Goal: Transaction & Acquisition: Purchase product/service

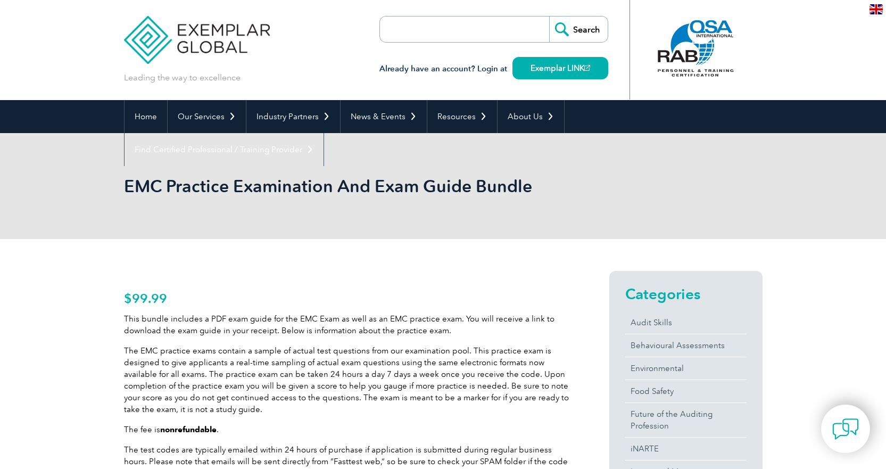
click at [322, 301] on p "$ 99.99" at bounding box center [347, 299] width 447 height 12
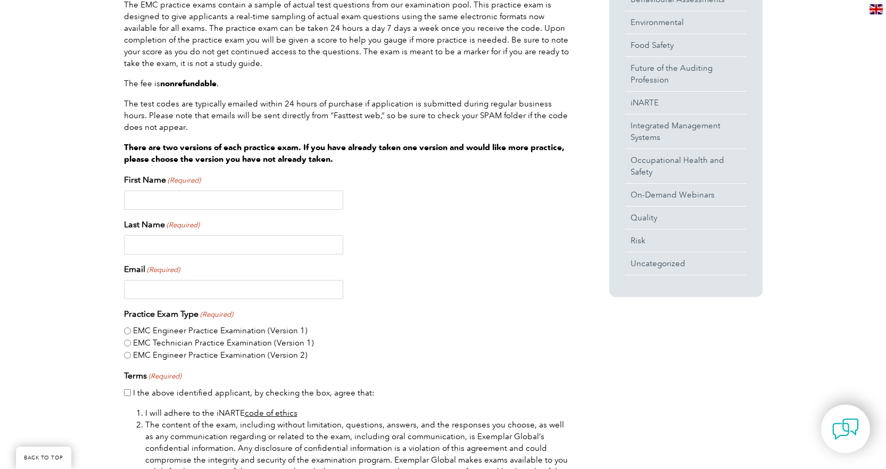
scroll to position [372, 0]
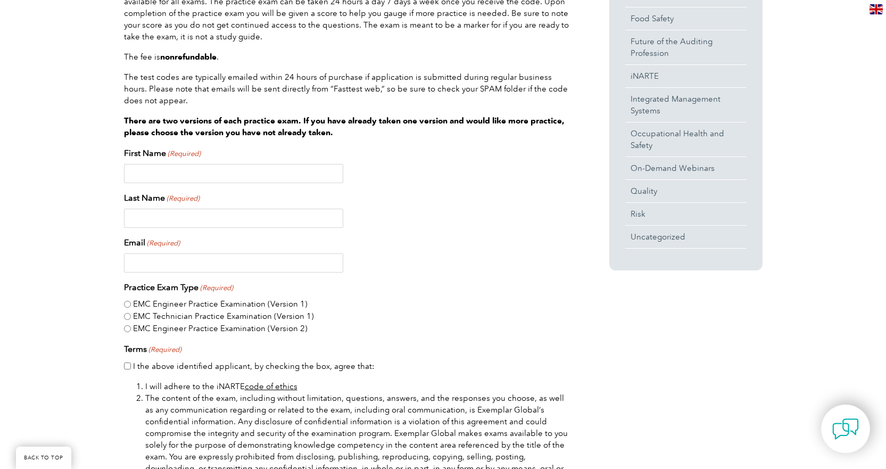
click at [229, 178] on input "First Name (Required)" at bounding box center [233, 173] width 219 height 19
type input "[PERSON_NAME]"
type input "Tarrant"
type input "[PERSON_NAME][EMAIL_ADDRESS][PERSON_NAME][DOMAIN_NAME]"
click at [414, 252] on div "Email (Required) robert.tarrant@radhazteam.com" at bounding box center [347, 254] width 447 height 36
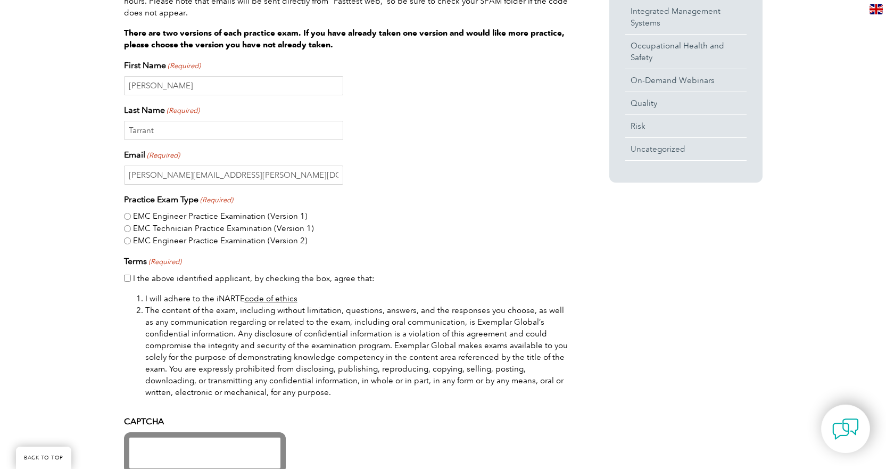
scroll to position [479, 0]
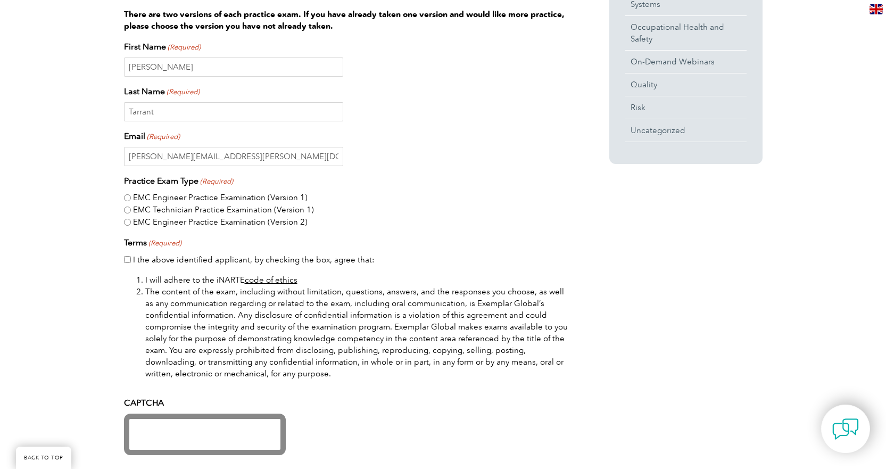
click at [126, 196] on input "EMC Engineer Practice Examination (Version 1)" at bounding box center [127, 197] width 7 height 7
radio input "true"
click at [129, 219] on input "EMC Engineer Practice Examination (Version 2)" at bounding box center [127, 222] width 7 height 7
radio input "true"
click at [132, 199] on div "EMC Engineer Practice Examination (Version 1)" at bounding box center [347, 197] width 447 height 12
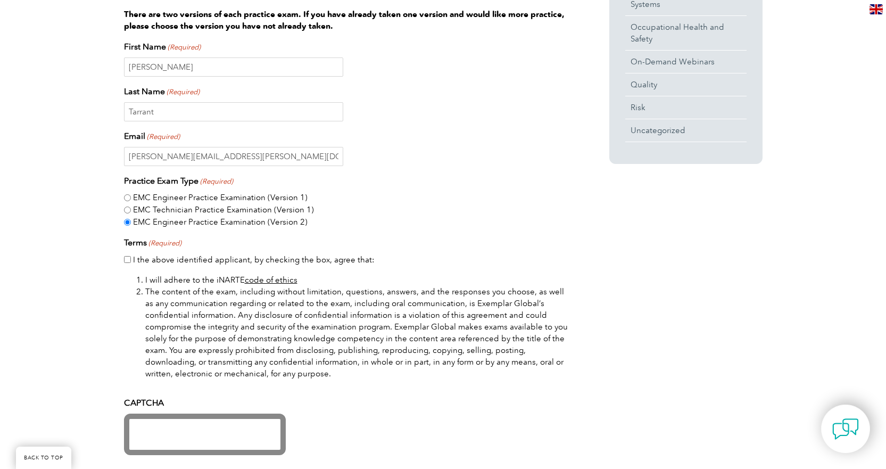
click at [129, 199] on input "EMC Engineer Practice Examination (Version 1)" at bounding box center [127, 197] width 7 height 7
radio input "true"
click at [126, 260] on input "I the above identified applicant, by checking the box, agree that:" at bounding box center [127, 259] width 7 height 7
checkbox input "true"
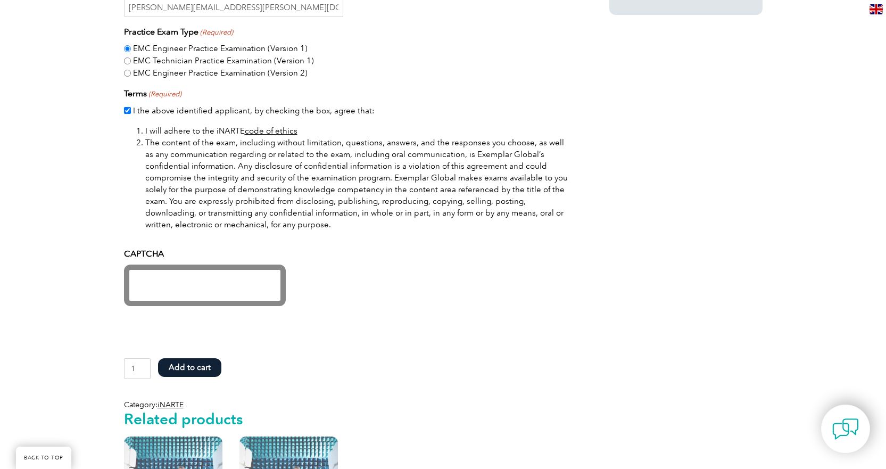
scroll to position [638, 0]
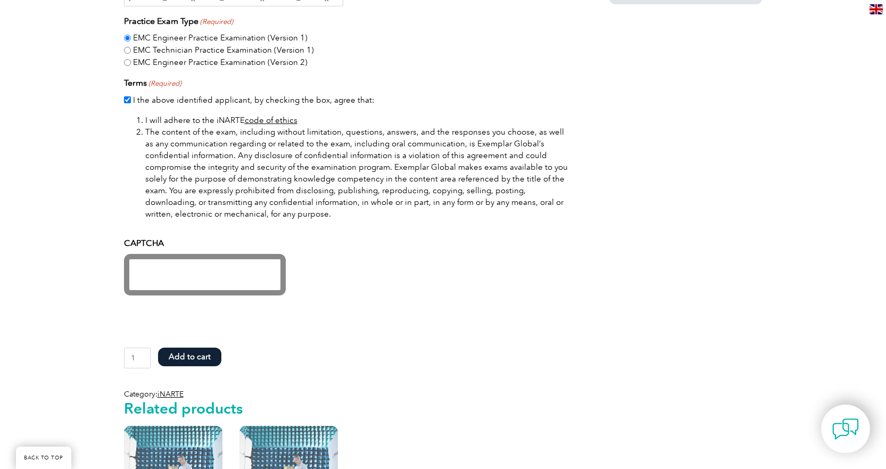
click at [353, 186] on li "The content of the exam, including without limitation, questions, answers, and …" at bounding box center [357, 173] width 425 height 94
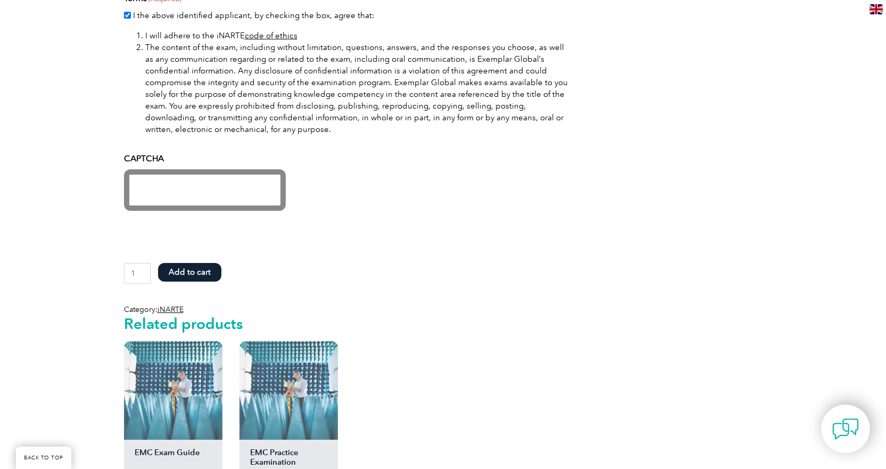
scroll to position [745, 0]
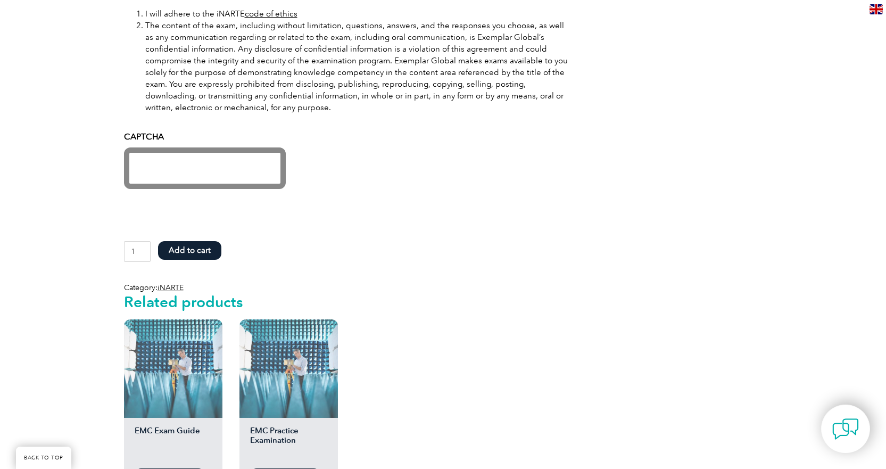
click at [192, 249] on button "Add to cart" at bounding box center [189, 250] width 63 height 19
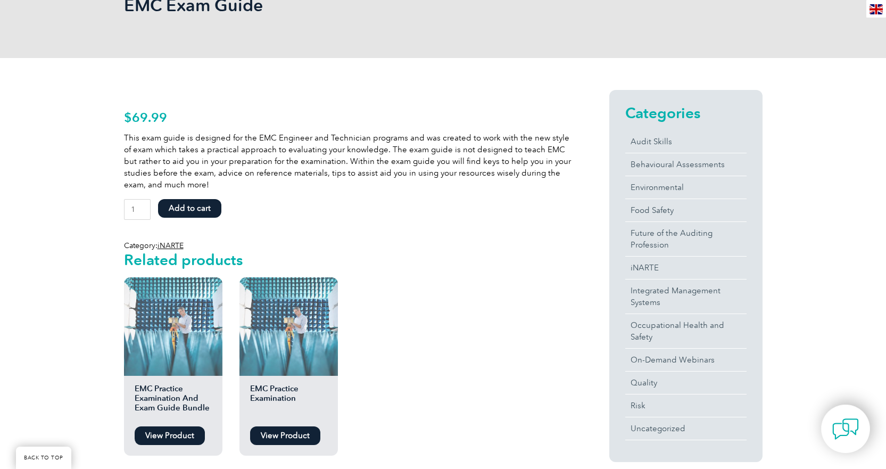
scroll to position [160, 0]
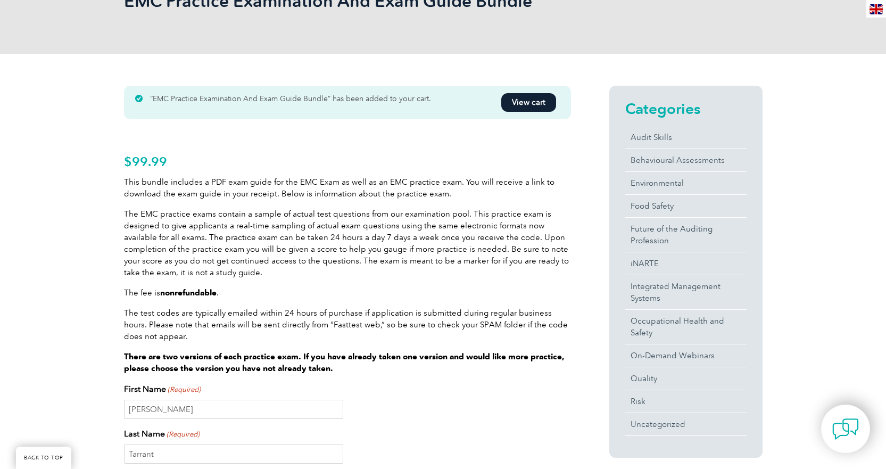
scroll to position [106, 0]
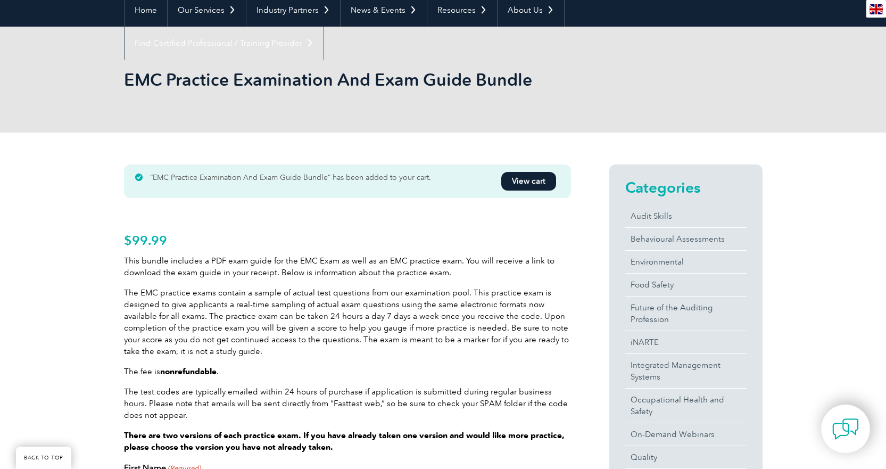
click at [528, 182] on link "View cart" at bounding box center [528, 181] width 55 height 19
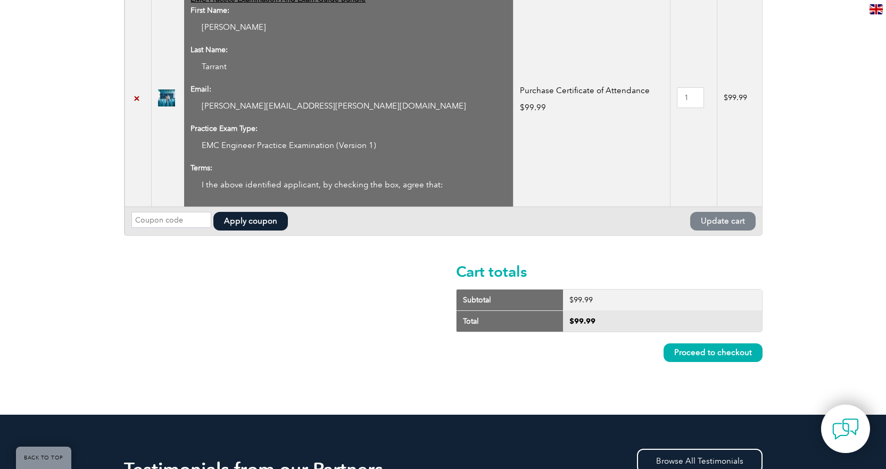
scroll to position [319, 0]
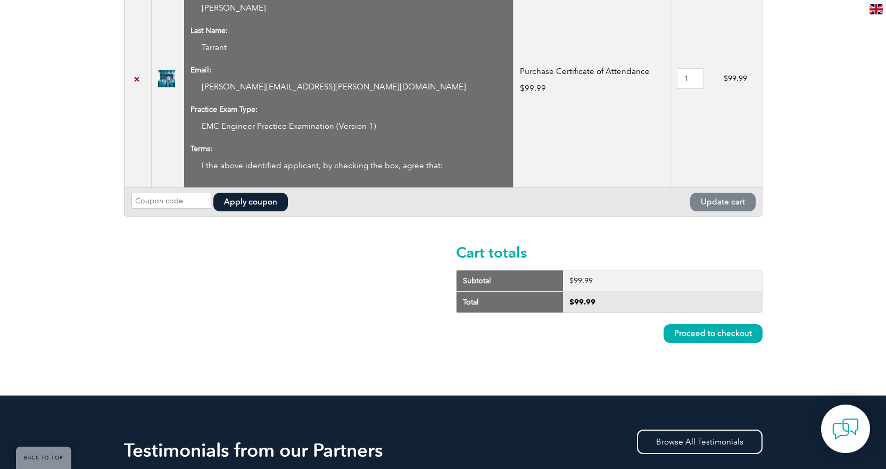
click at [717, 332] on link "Proceed to checkout" at bounding box center [712, 333] width 99 height 19
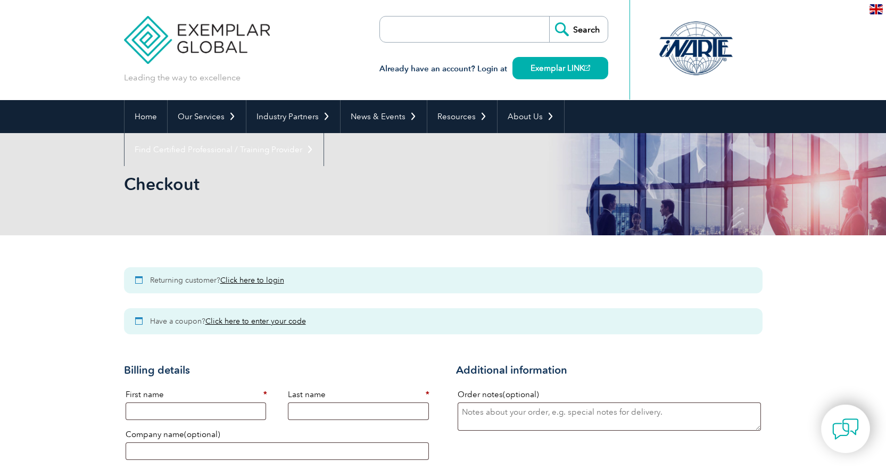
select select "[GEOGRAPHIC_DATA]"
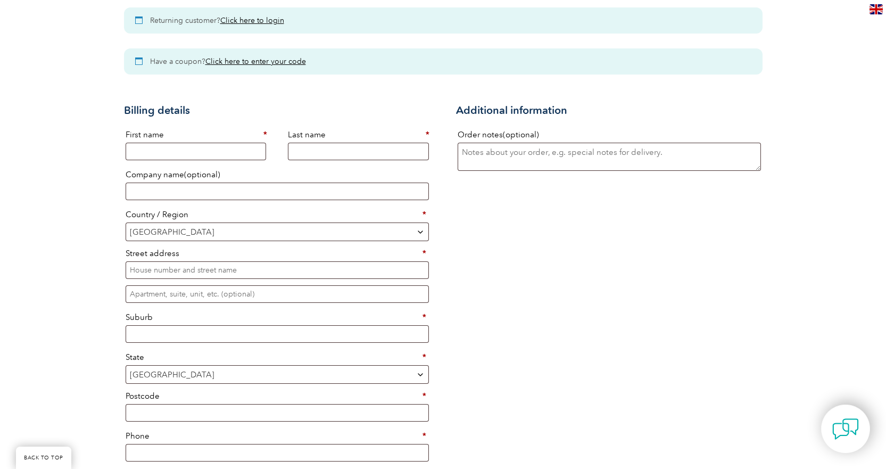
scroll to position [266, 0]
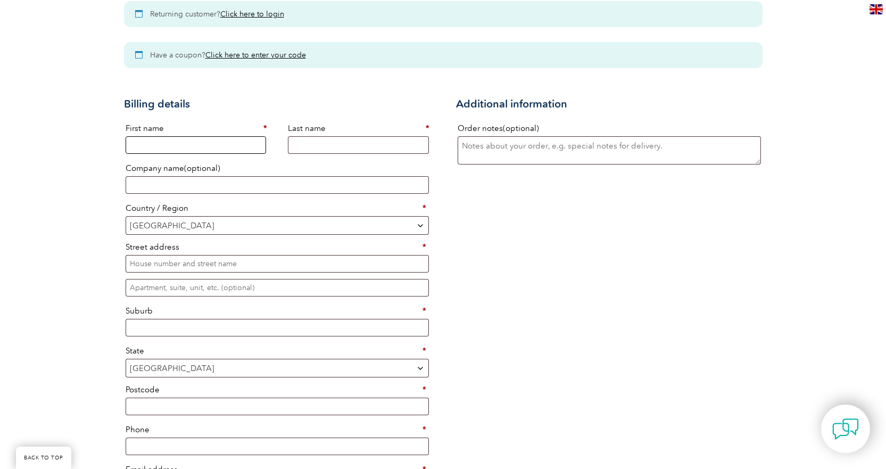
click at [195, 137] on input "First name *" at bounding box center [196, 145] width 141 height 18
type input "[PERSON_NAME]"
type input "Tarrant"
type input "RADHAZ Team"
select select "US"
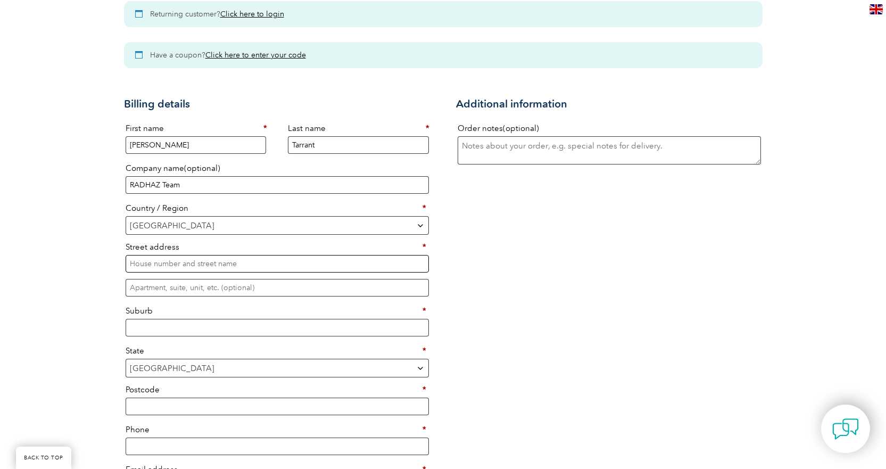
type input "[STREET_ADDRESS]"
type input "[GEOGRAPHIC_DATA]"
type input "21001"
type input "17325988198"
type input "[PERSON_NAME][EMAIL_ADDRESS][PERSON_NAME][DOMAIN_NAME]"
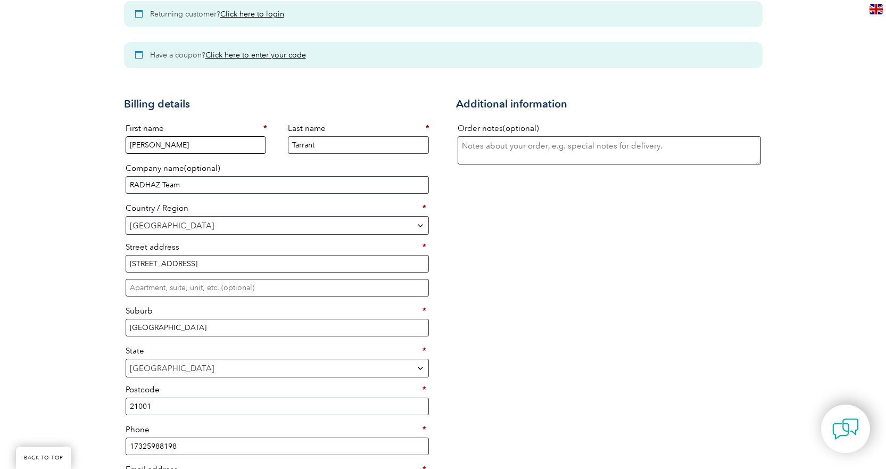
select select "Checkout"
select select "US"
select select "MD"
click at [542, 269] on div "Billing details First name * [PERSON_NAME] name * [PERSON_NAME] Company name (o…" at bounding box center [443, 311] width 638 height 456
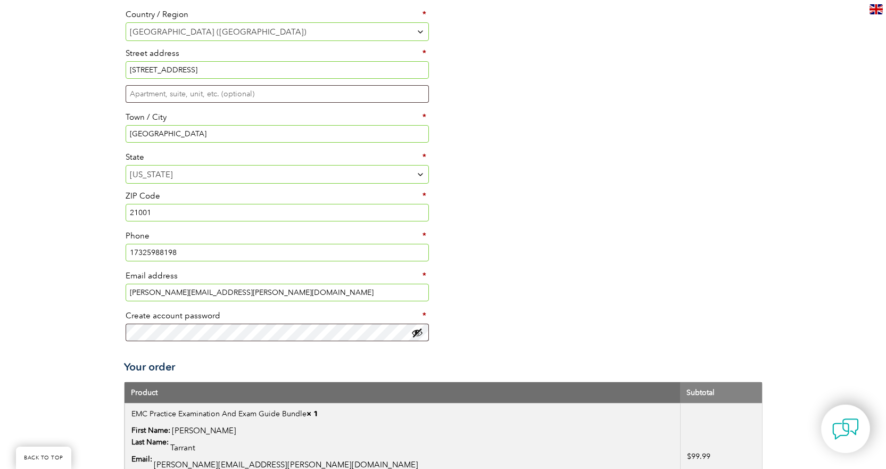
scroll to position [479, 0]
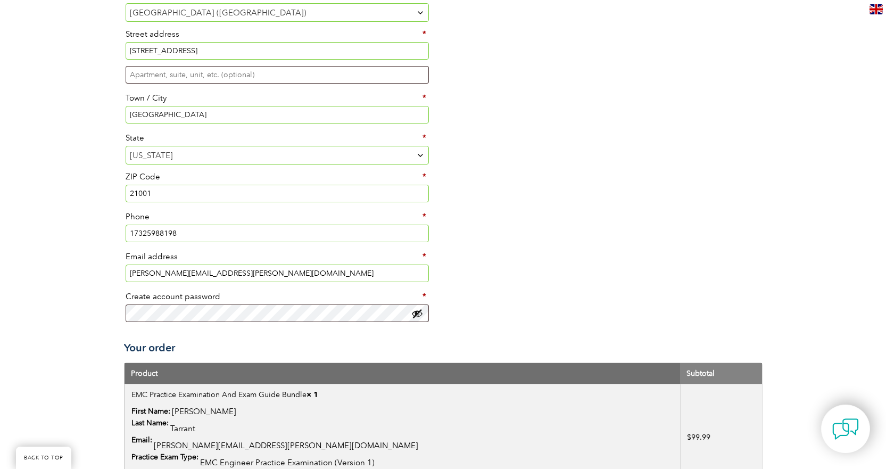
click at [558, 265] on div "Billing details First name * [PERSON_NAME] name * [PERSON_NAME] Company name (o…" at bounding box center [443, 98] width 638 height 456
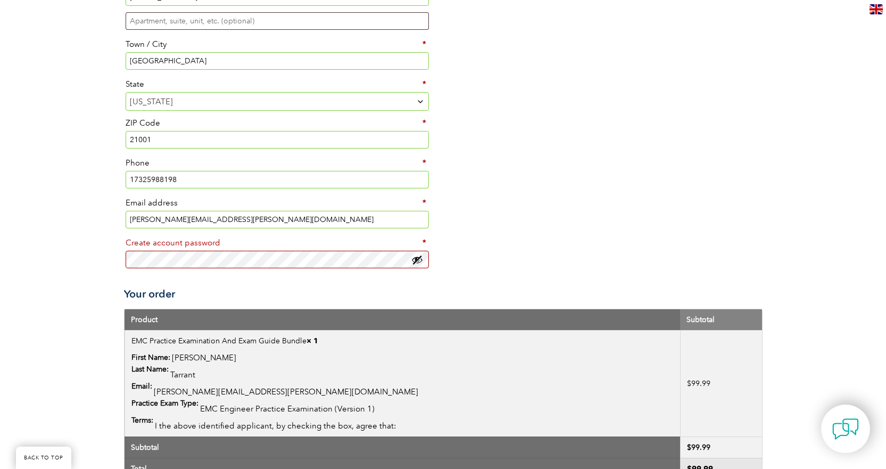
scroll to position [532, 0]
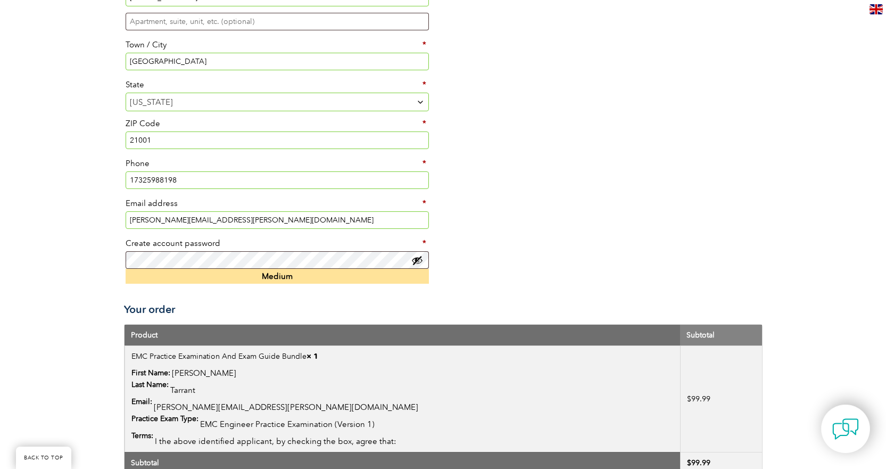
click at [564, 273] on div "Billing details First name * [PERSON_NAME] name * [PERSON_NAME] Company name (o…" at bounding box center [443, 52] width 638 height 471
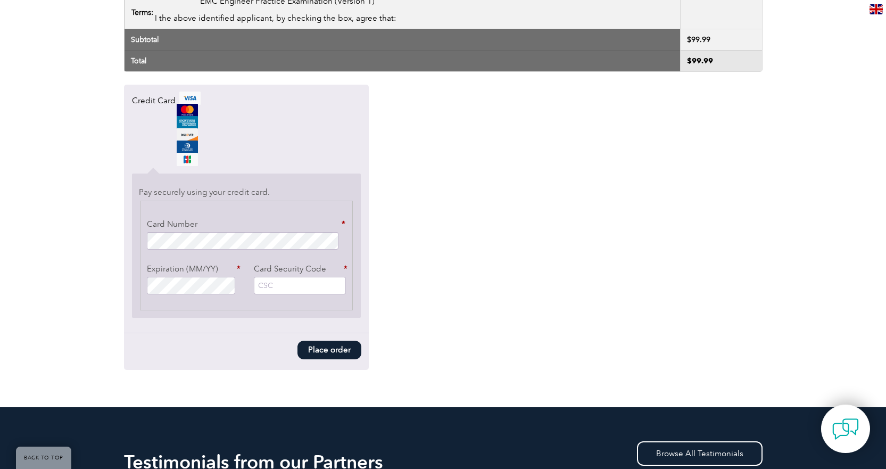
scroll to position [957, 0]
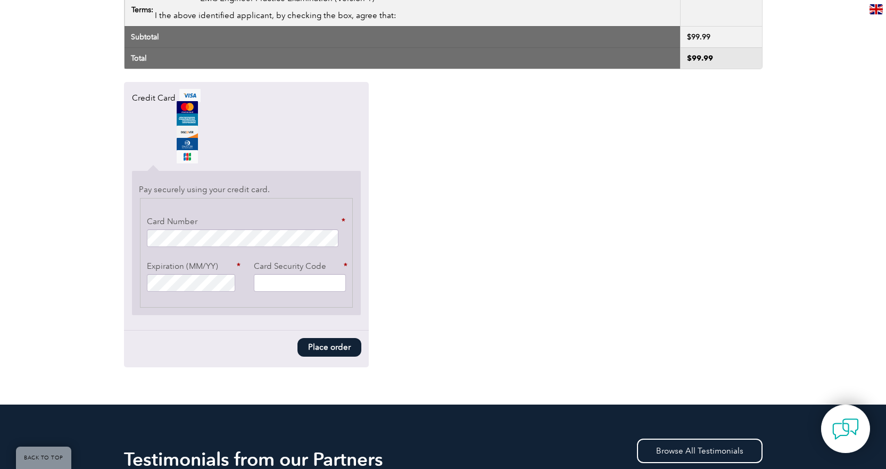
click at [300, 288] on input "Card Security Code *" at bounding box center [300, 283] width 92 height 18
type input "8833"
click at [328, 346] on button "Place order" at bounding box center [329, 347] width 64 height 19
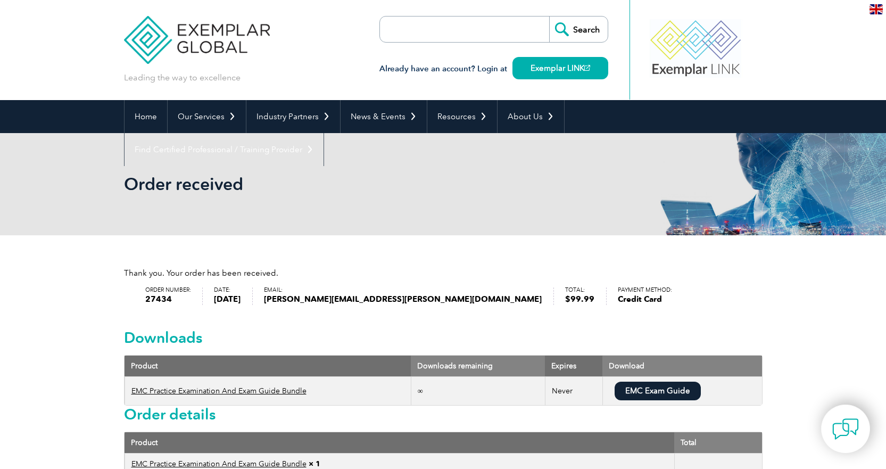
click at [673, 273] on p "Thank you. Your order has been received." at bounding box center [443, 273] width 638 height 12
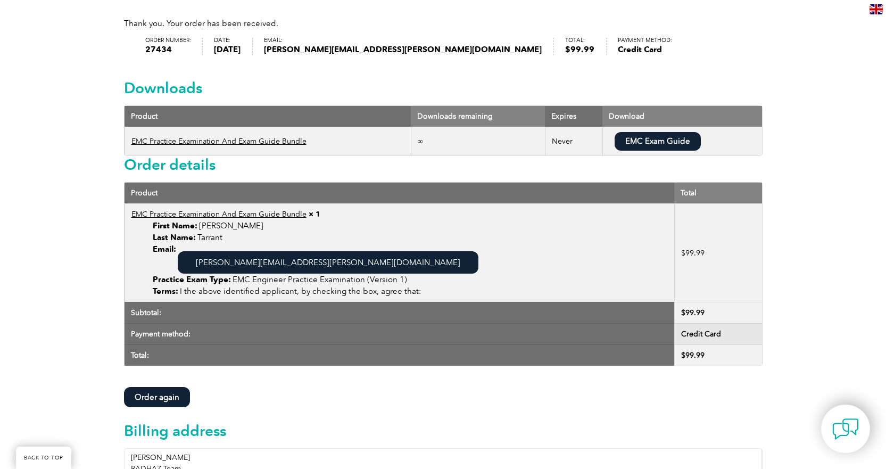
scroll to position [213, 0]
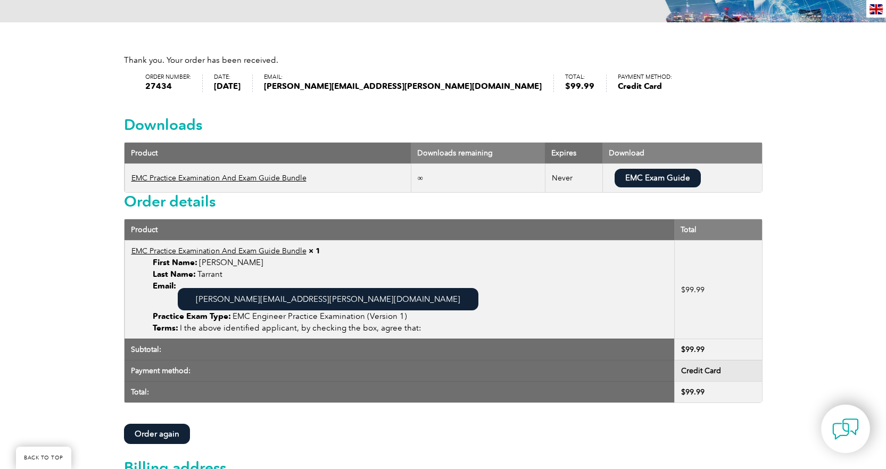
click at [663, 182] on link "EMC Exam Guide" at bounding box center [657, 178] width 86 height 19
